Goal: Information Seeking & Learning: Learn about a topic

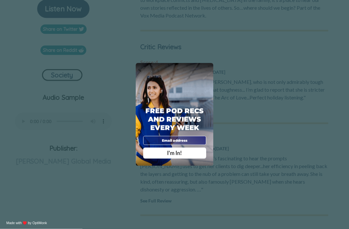
scroll to position [203, 0]
click at [207, 72] on div "X" at bounding box center [208, 68] width 7 height 7
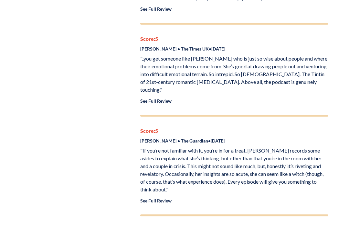
scroll to position [570, 0]
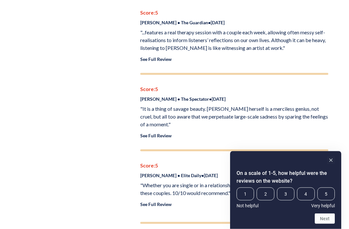
click at [334, 164] on rect "Hide survey" at bounding box center [331, 160] width 8 height 8
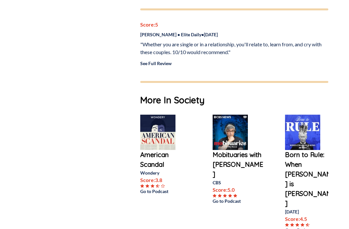
scroll to position [1013, 0]
click at [237, 150] on p "Mobituaries with [PERSON_NAME]" at bounding box center [239, 164] width 52 height 29
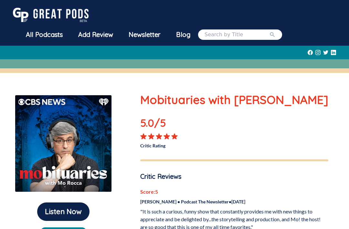
click at [56, 39] on div "All Podcasts" at bounding box center [44, 34] width 52 height 17
click at [54, 35] on div "All Podcasts" at bounding box center [44, 34] width 52 height 17
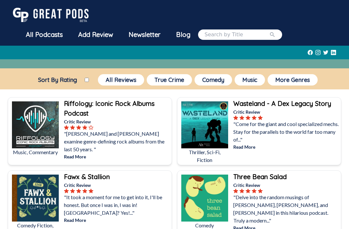
click at [273, 170] on div "Three Bean Salad Critic Review "Delve into the random musings of [PERSON_NAME],…" at bounding box center [286, 203] width 109 height 67
click at [220, 37] on input "search" at bounding box center [237, 35] width 65 height 8
click at [276, 35] on button "submit" at bounding box center [272, 35] width 6 height 8
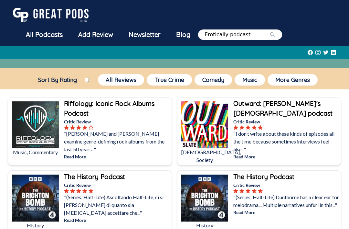
click at [229, 38] on input "Erotically podcast" at bounding box center [237, 35] width 65 height 8
click at [347, 76] on div "Sort By Rating All Reviews True Crime Comedy Music More Genres" at bounding box center [174, 80] width 349 height 14
click at [234, 34] on input "Erotically podcast" at bounding box center [237, 35] width 65 height 8
type input "Erotical podcast"
click at [276, 35] on button "submit" at bounding box center [272, 35] width 6 height 8
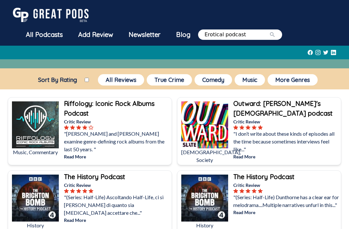
click at [276, 35] on button "submit" at bounding box center [272, 35] width 6 height 8
click at [260, 38] on input "Erotical podcast" at bounding box center [237, 35] width 65 height 8
click at [276, 35] on button "submit" at bounding box center [272, 35] width 6 height 8
click at [339, 25] on div "All Podcasts Add Review Newsletter Blog Erotical podcast" at bounding box center [174, 23] width 349 height 46
click at [258, 34] on input "Erotical podcast" at bounding box center [237, 35] width 65 height 8
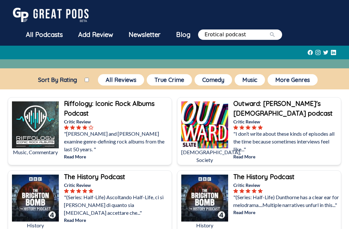
click at [276, 35] on button "submit" at bounding box center [272, 35] width 6 height 8
click at [333, 27] on nav "All Podcasts Add Review Newsletter Blog Erotical podcast" at bounding box center [175, 25] width 324 height 40
